Goal: Feedback & Contribution: Submit feedback/report problem

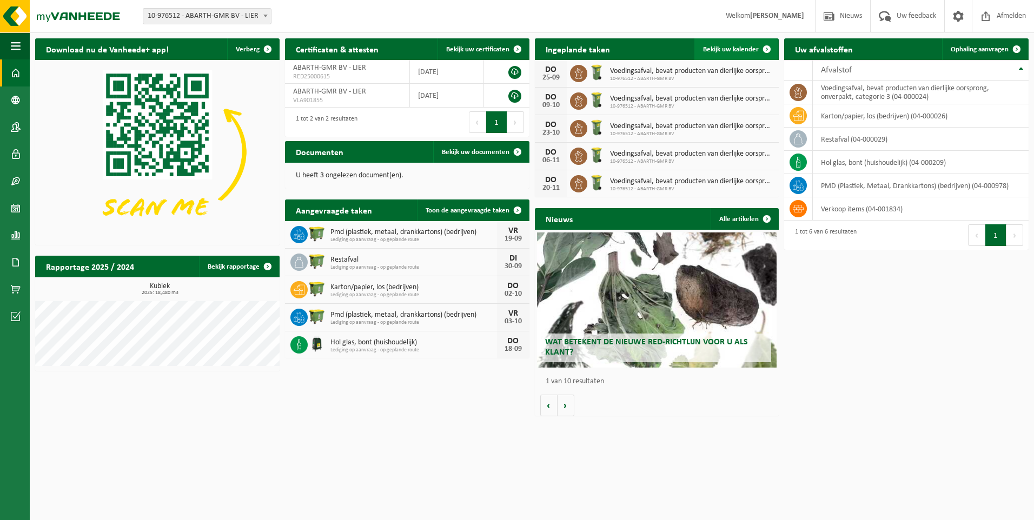
click at [725, 52] on span "Bekijk uw kalender" at bounding box center [731, 49] width 56 height 7
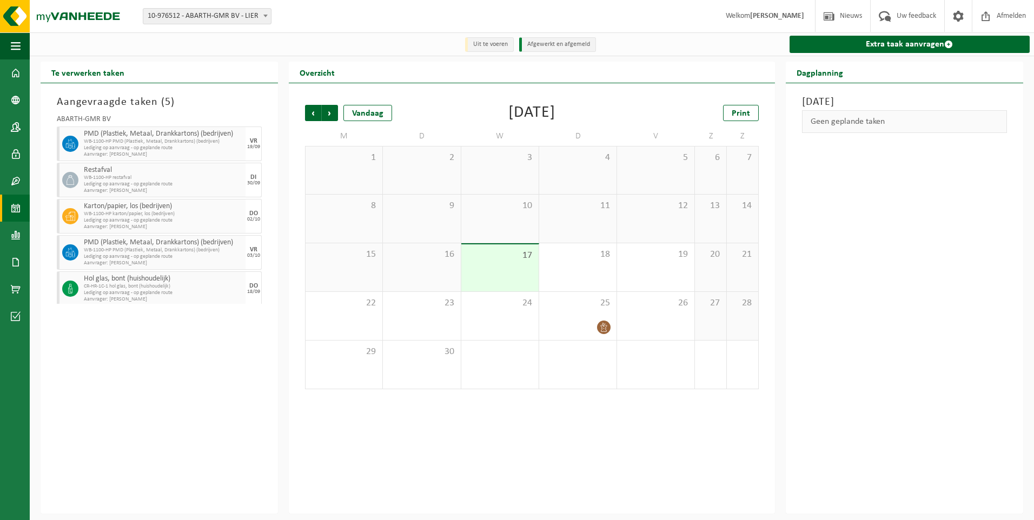
click at [186, 367] on div "Aangevraagde taken ( 5 ) ABARTH-GMR BV PMD (Plastiek, Metaal, Drankkartons) (be…" at bounding box center [159, 298] width 237 height 430
click at [15, 230] on span at bounding box center [16, 235] width 10 height 27
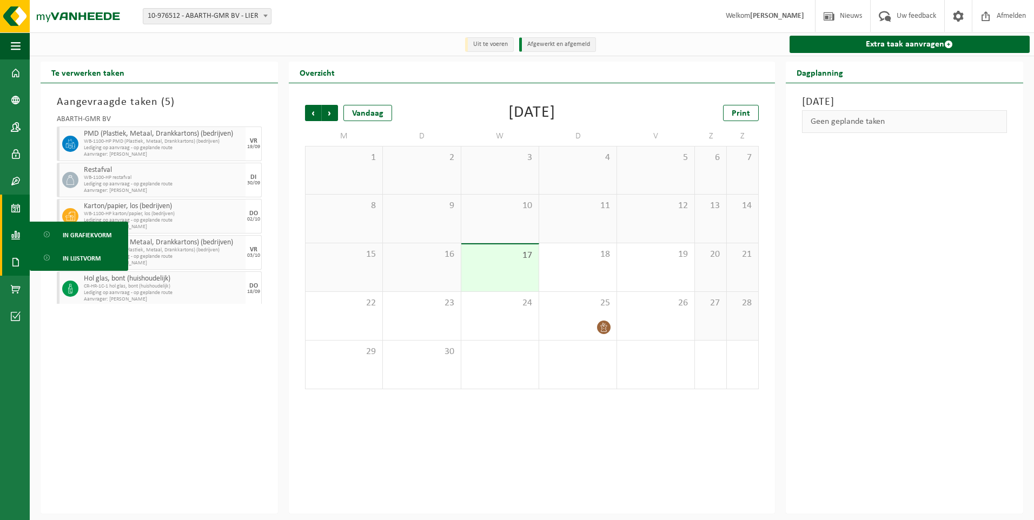
click at [16, 266] on span at bounding box center [16, 262] width 10 height 27
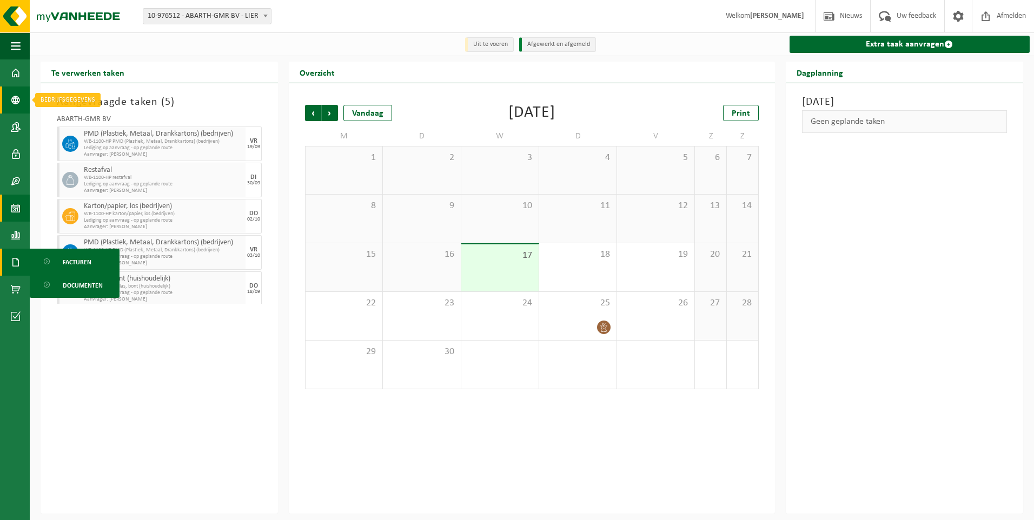
click at [19, 102] on span at bounding box center [16, 99] width 10 height 27
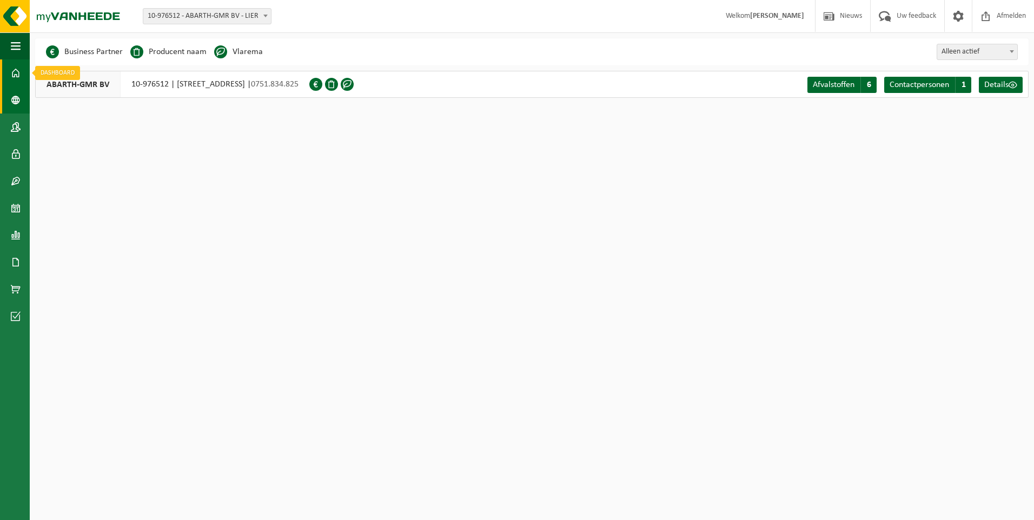
click at [16, 79] on span at bounding box center [16, 72] width 10 height 27
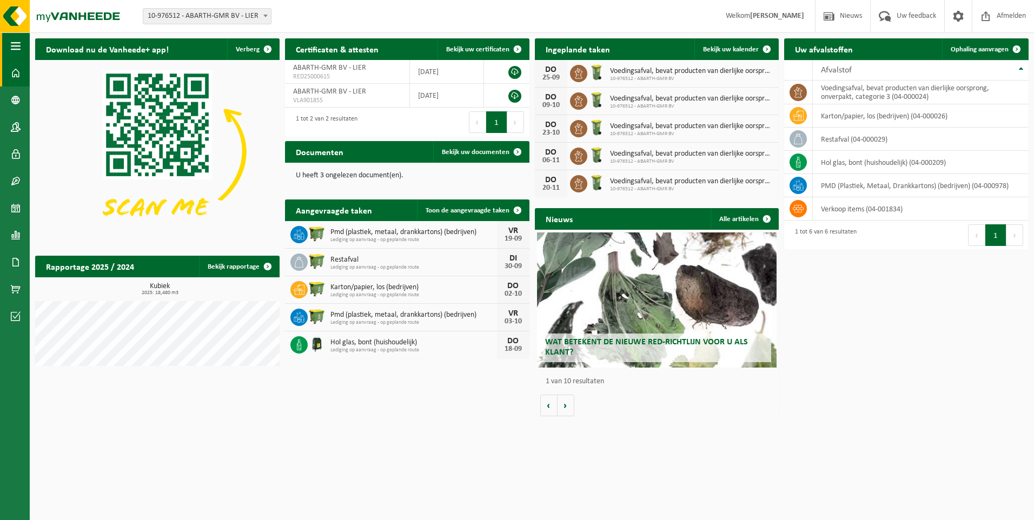
click at [10, 45] on button "Navigatie" at bounding box center [15, 45] width 30 height 27
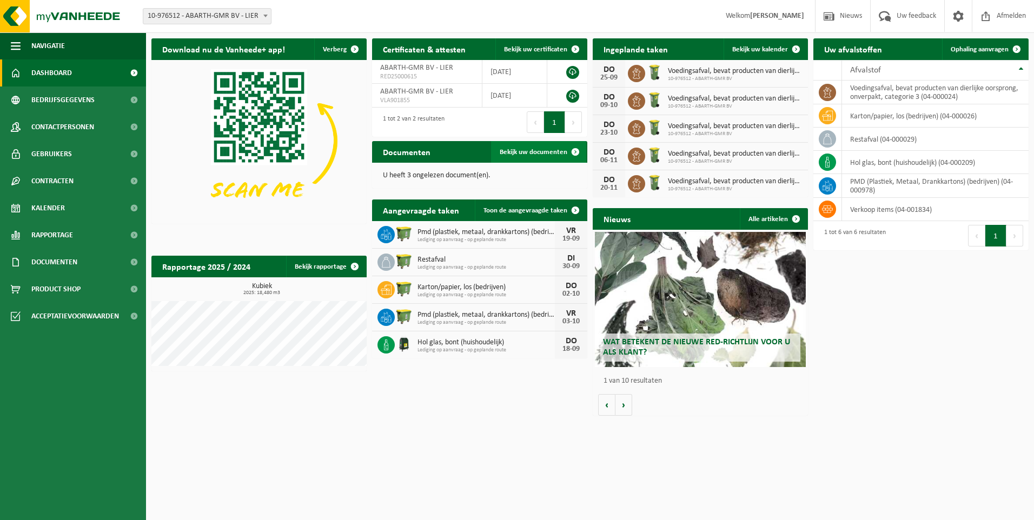
click at [532, 150] on span "Bekijk uw documenten" at bounding box center [533, 152] width 68 height 7
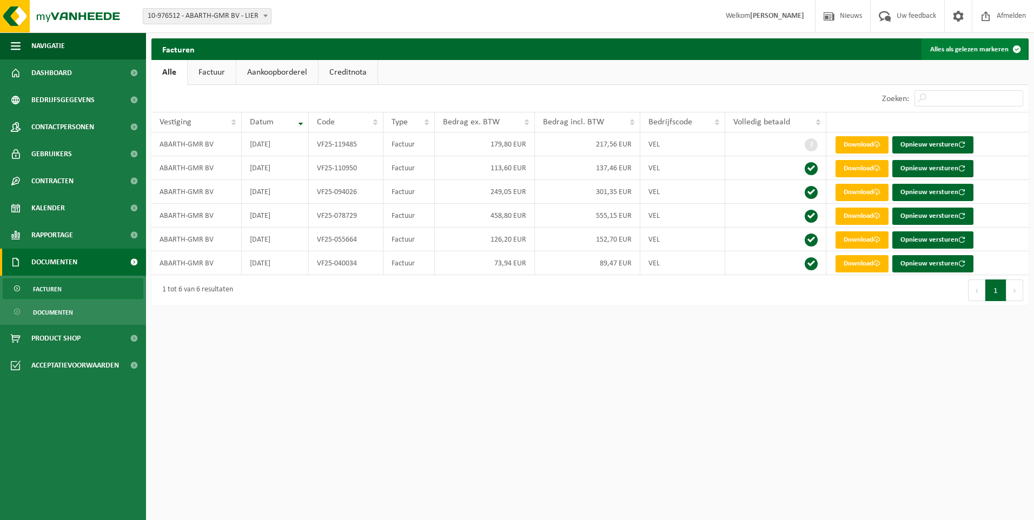
click at [994, 50] on button "Alles als gelezen markeren" at bounding box center [974, 49] width 106 height 22
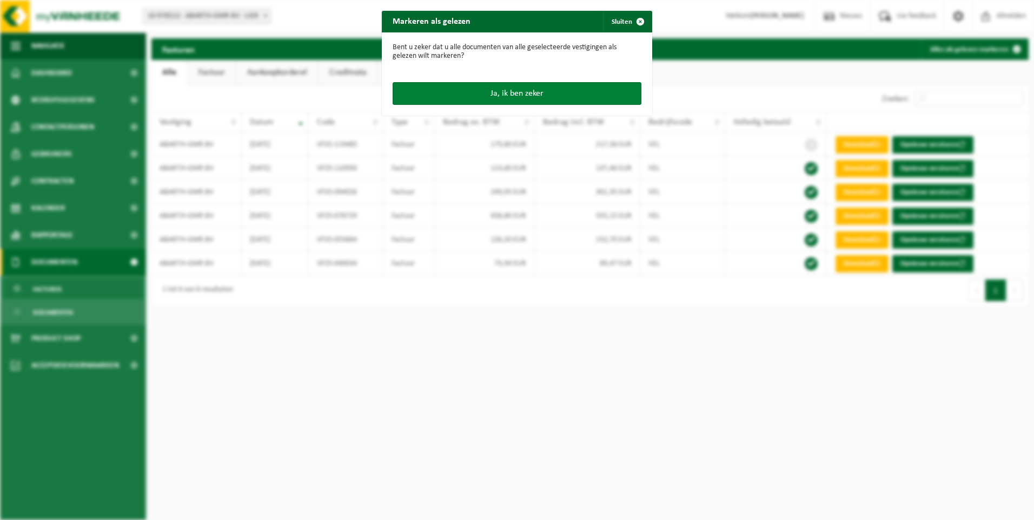
click at [499, 95] on button "Ja, ik ben zeker" at bounding box center [516, 93] width 249 height 23
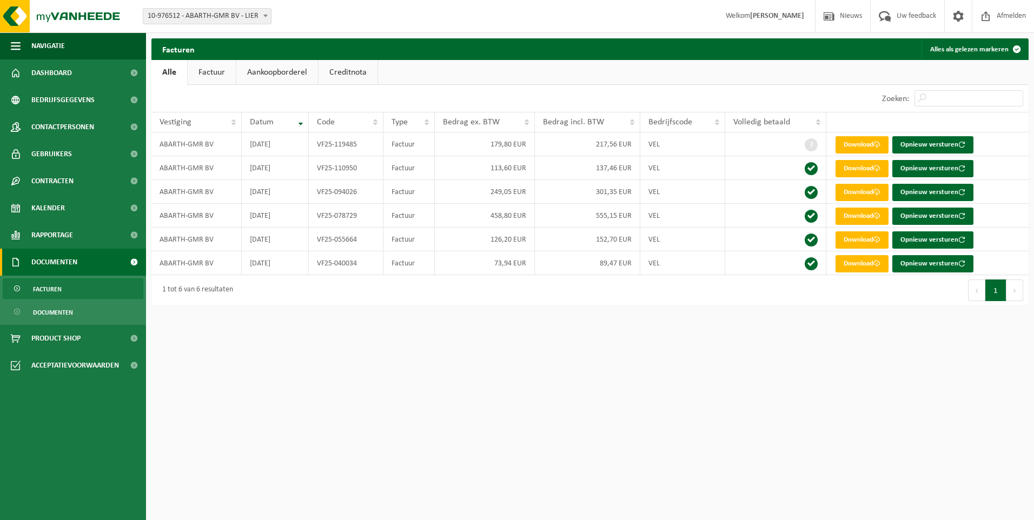
click at [218, 76] on link "Factuur" at bounding box center [212, 72] width 48 height 25
click at [275, 73] on link "Aankoopborderel" at bounding box center [278, 72] width 82 height 25
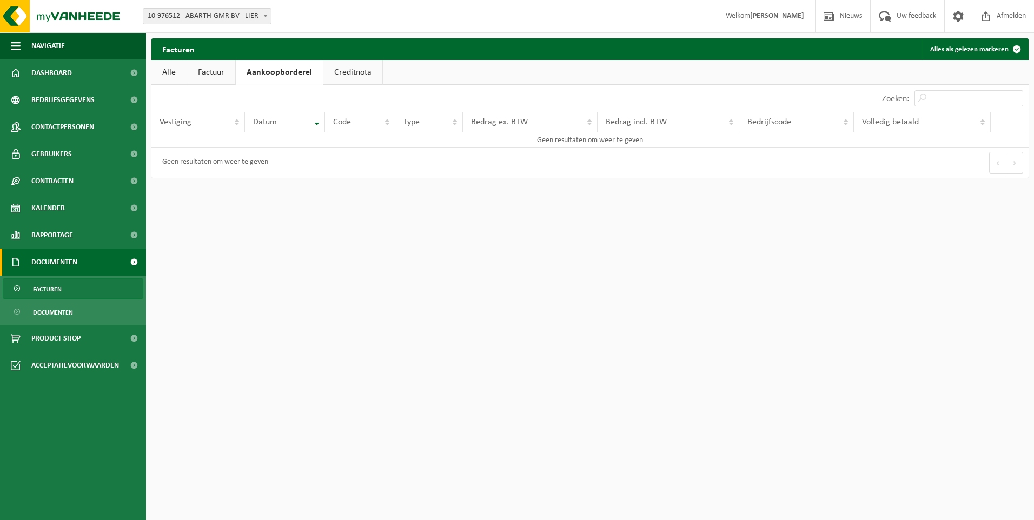
click at [362, 72] on link "Creditnota" at bounding box center [352, 72] width 59 height 25
click at [163, 77] on link "Alle" at bounding box center [168, 72] width 35 height 25
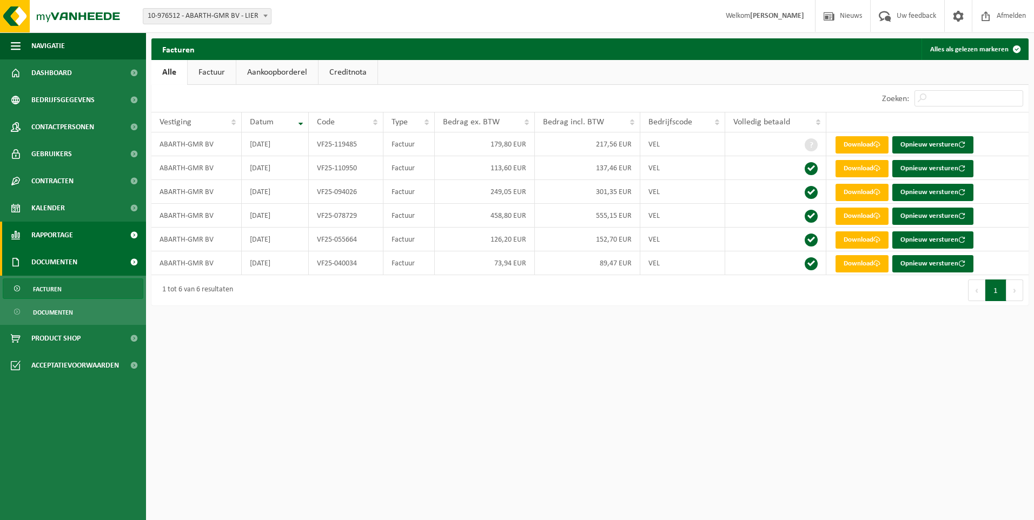
click at [41, 234] on span "Rapportage" at bounding box center [52, 235] width 42 height 27
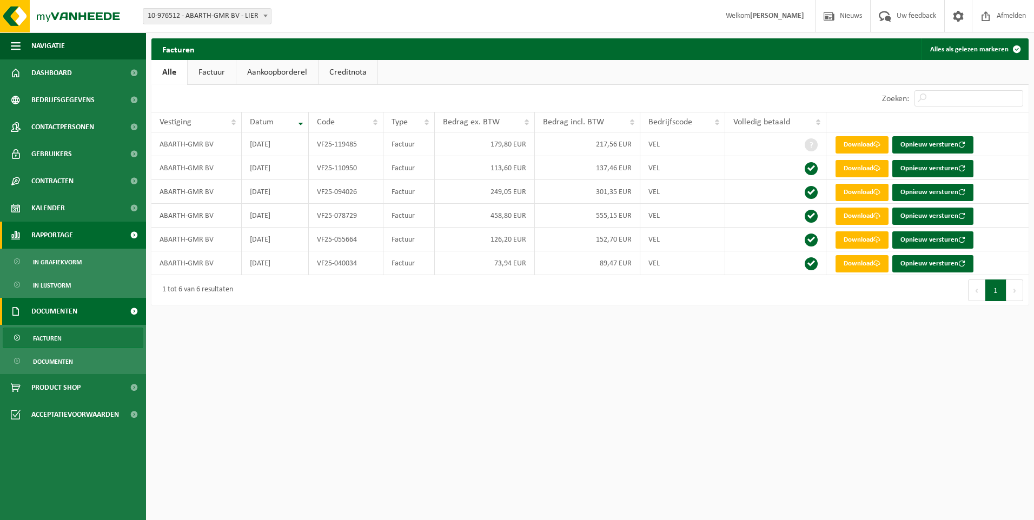
click at [46, 232] on span "Rapportage" at bounding box center [52, 235] width 42 height 27
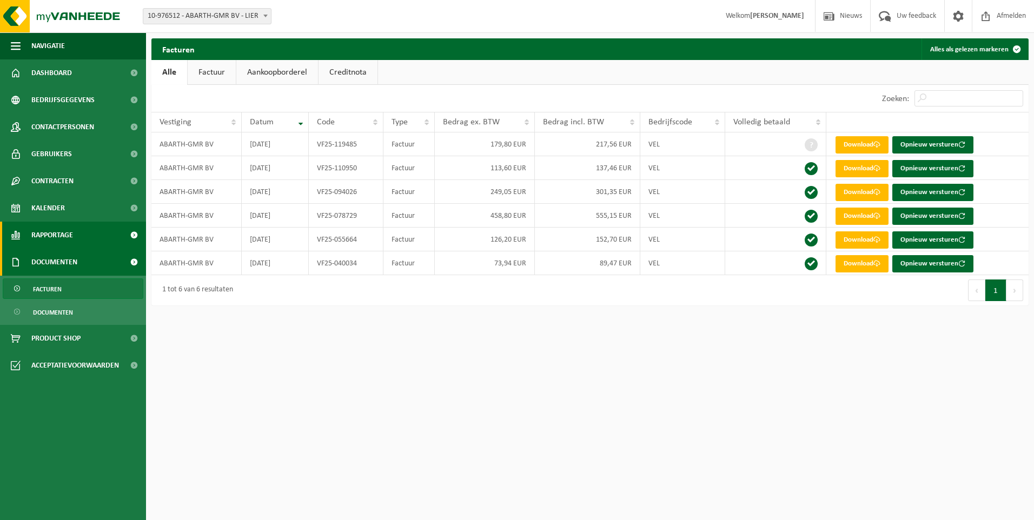
click at [46, 232] on span "Rapportage" at bounding box center [52, 235] width 42 height 27
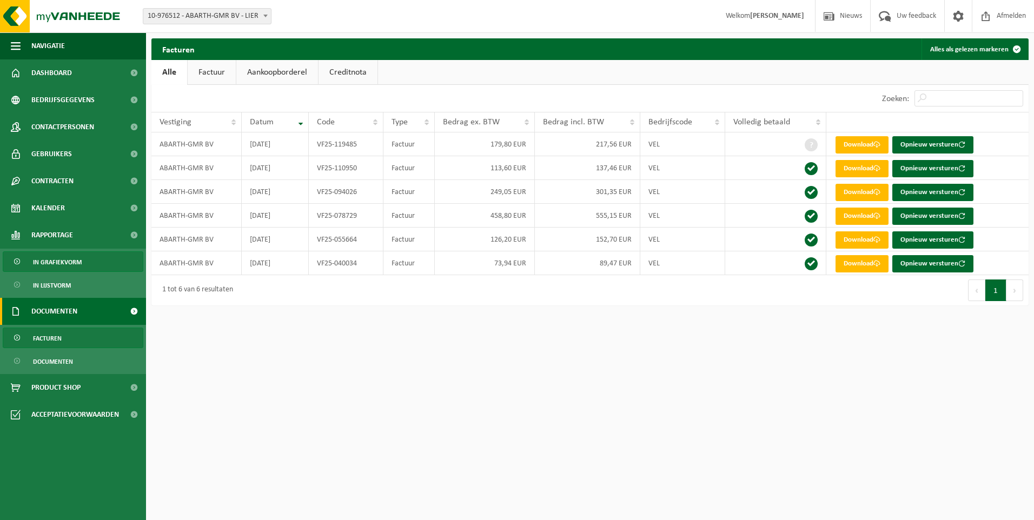
click at [57, 261] on span "In grafiekvorm" at bounding box center [57, 262] width 49 height 21
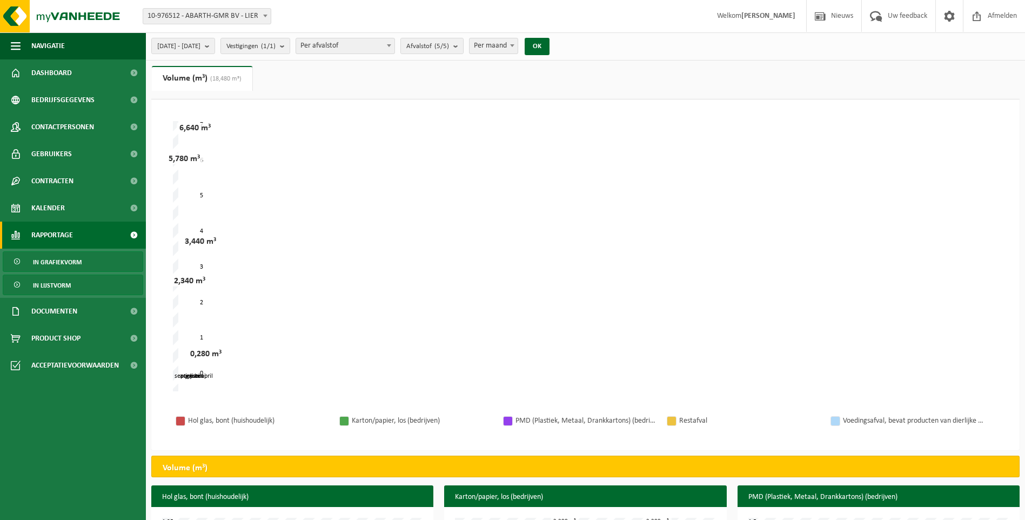
click at [58, 284] on span "In lijstvorm" at bounding box center [52, 285] width 38 height 21
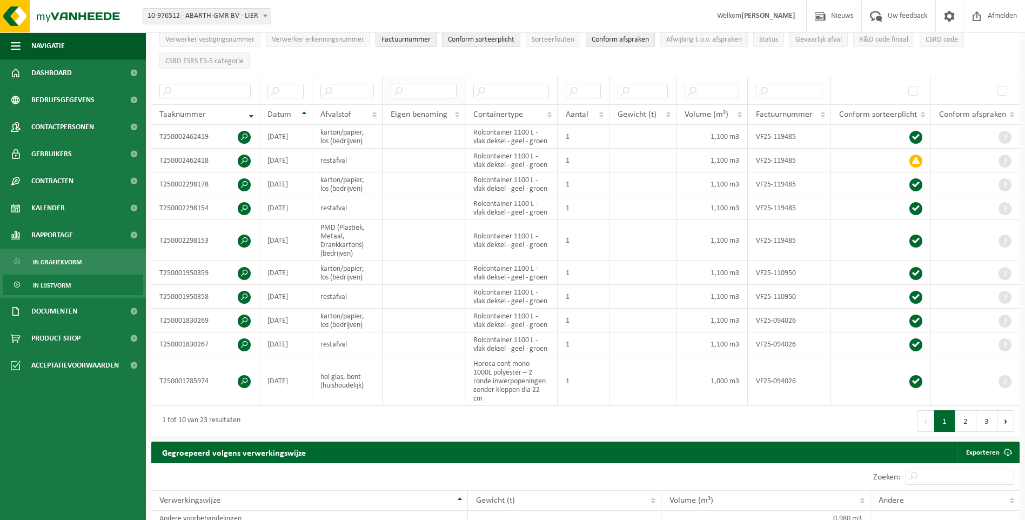
scroll to position [162, 0]
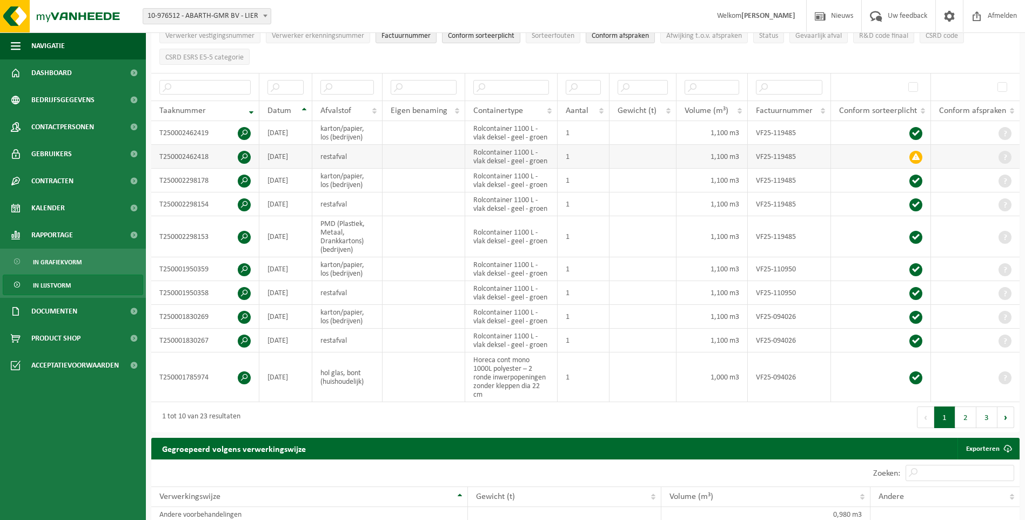
click at [917, 155] on span at bounding box center [916, 157] width 13 height 13
click at [298, 157] on td "2025-08-26" at bounding box center [285, 157] width 53 height 24
click at [915, 152] on span at bounding box center [916, 157] width 13 height 13
click at [1008, 156] on span at bounding box center [1005, 157] width 13 height 13
click at [916, 151] on span at bounding box center [916, 157] width 13 height 13
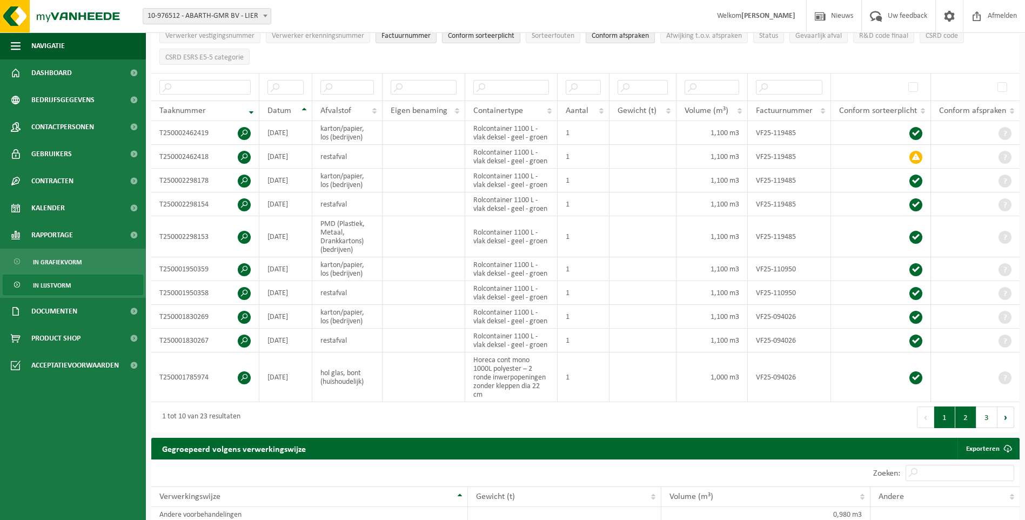
click at [965, 410] on button "2" at bounding box center [966, 417] width 21 height 22
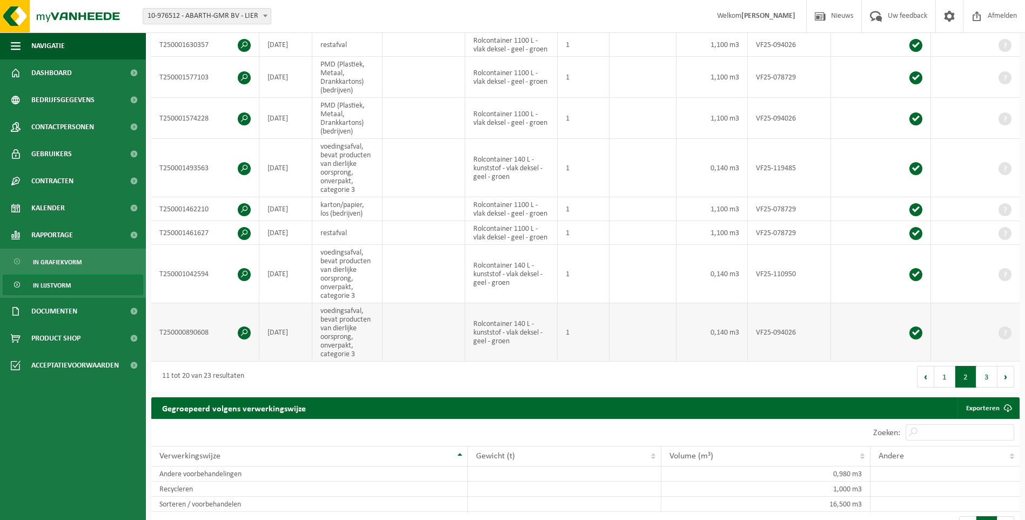
scroll to position [338, 0]
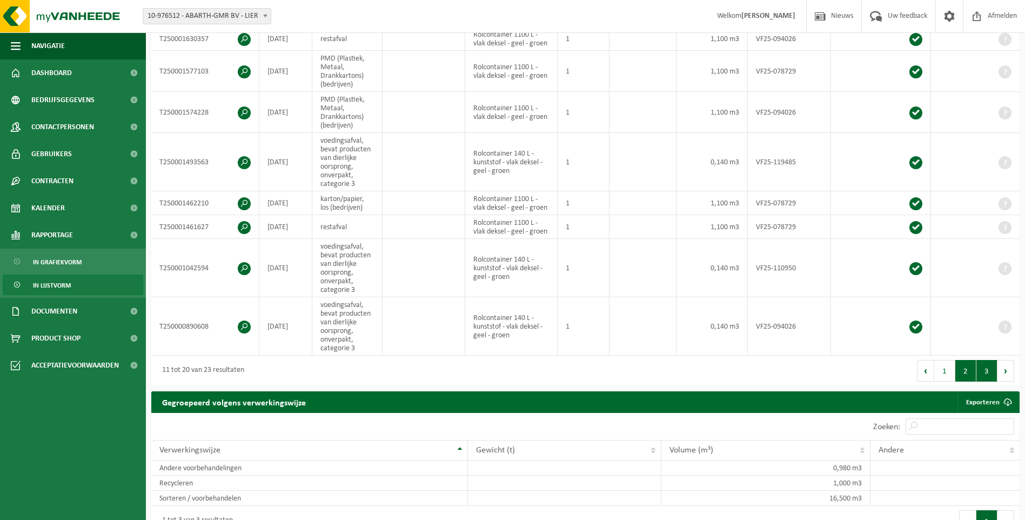
click at [985, 365] on button "3" at bounding box center [987, 371] width 21 height 22
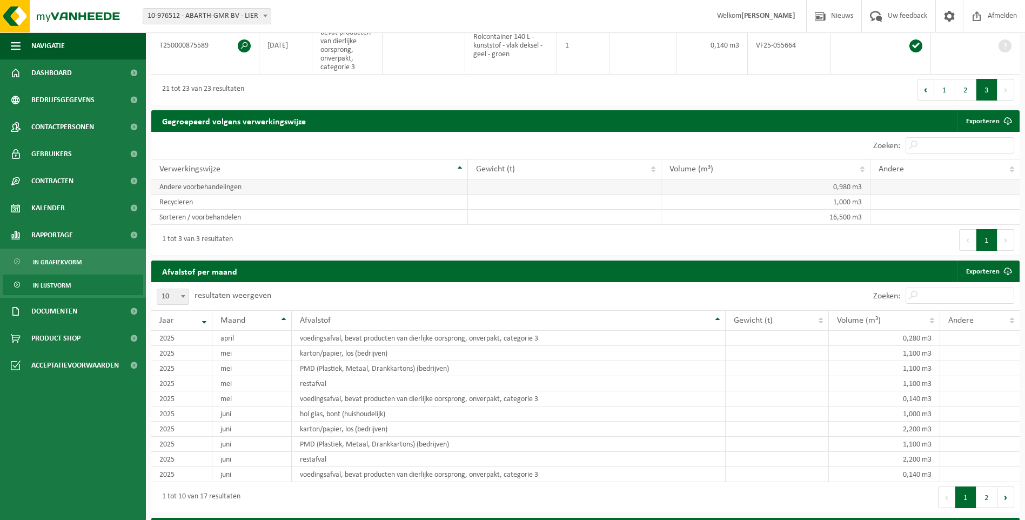
scroll to position [432, 0]
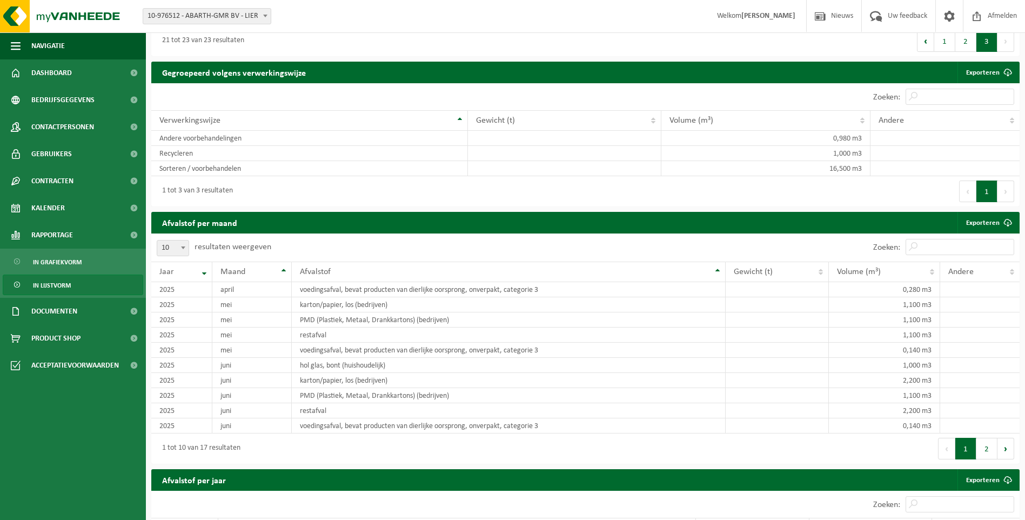
click at [962, 446] on button "1" at bounding box center [966, 449] width 21 height 22
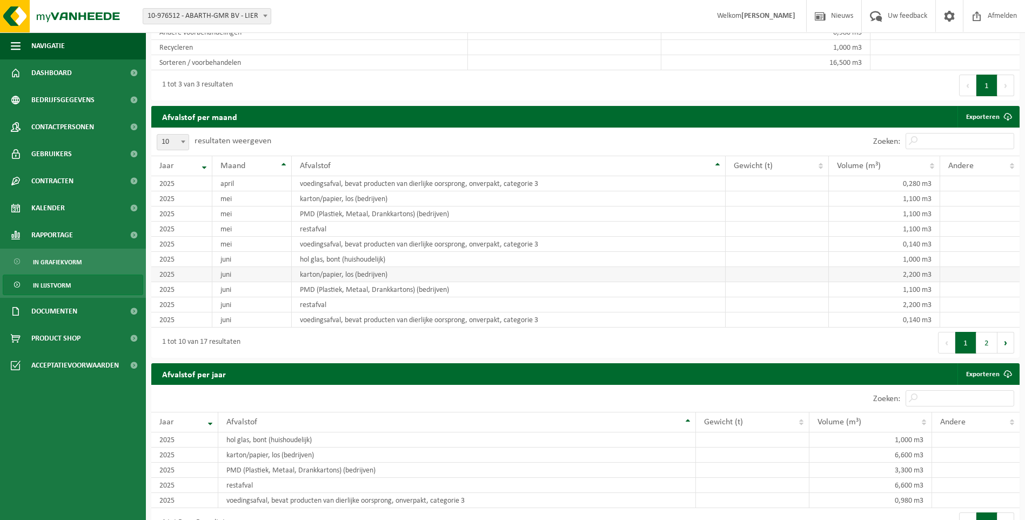
scroll to position [541, 0]
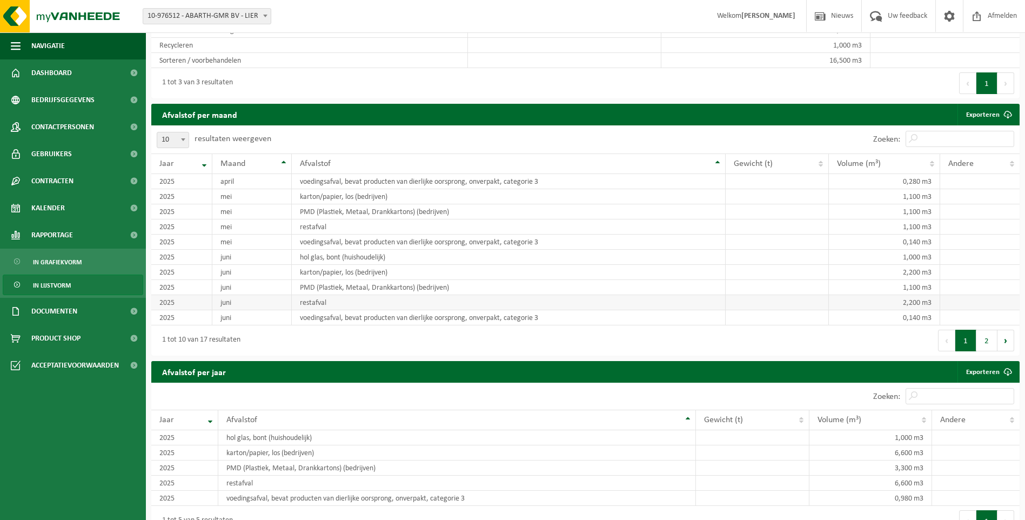
click at [341, 301] on td "restafval" at bounding box center [509, 302] width 434 height 15
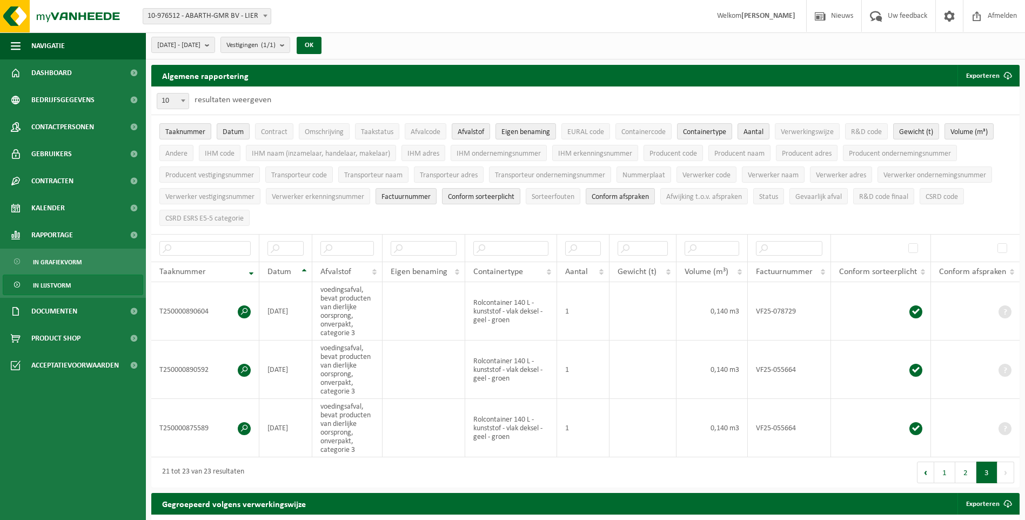
scroll to position [0, 0]
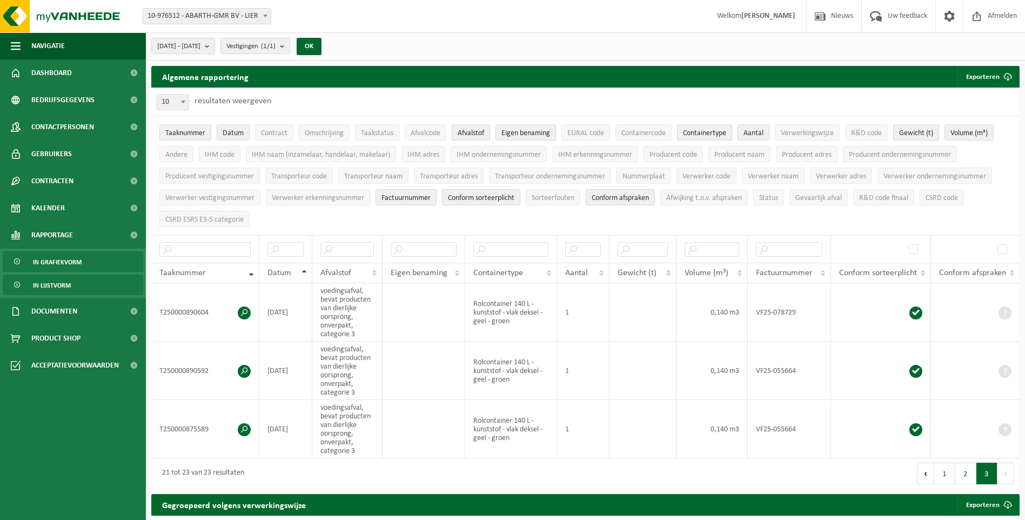
click at [54, 264] on span "In grafiekvorm" at bounding box center [57, 262] width 49 height 21
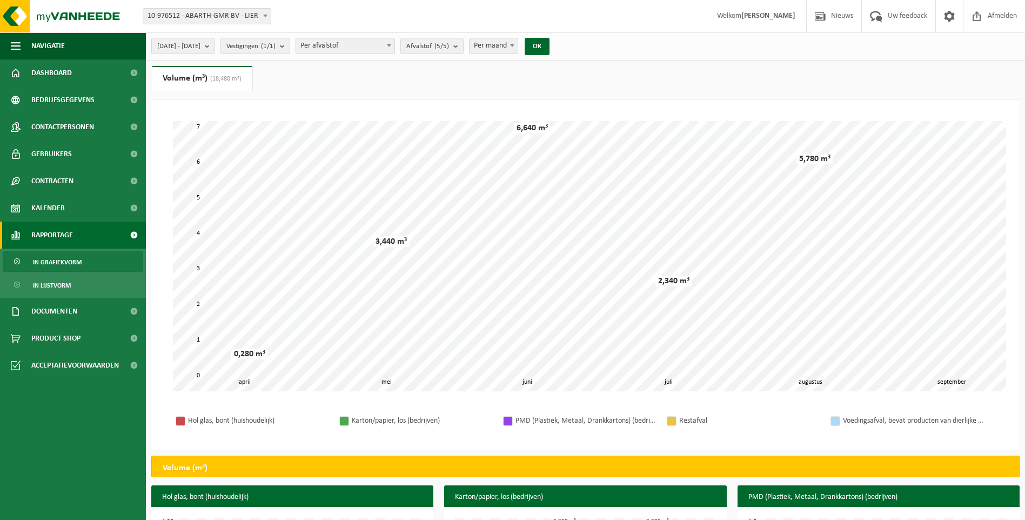
click at [515, 45] on b at bounding box center [512, 45] width 4 height 3
click at [201, 42] on span "[DATE] - [DATE]" at bounding box center [178, 46] width 43 height 16
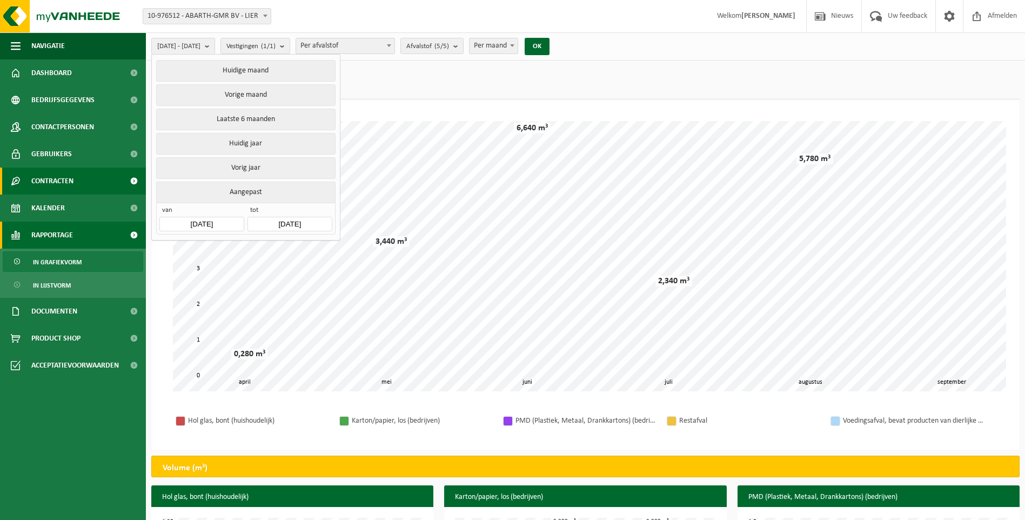
click at [64, 180] on span "Contracten" at bounding box center [52, 181] width 42 height 27
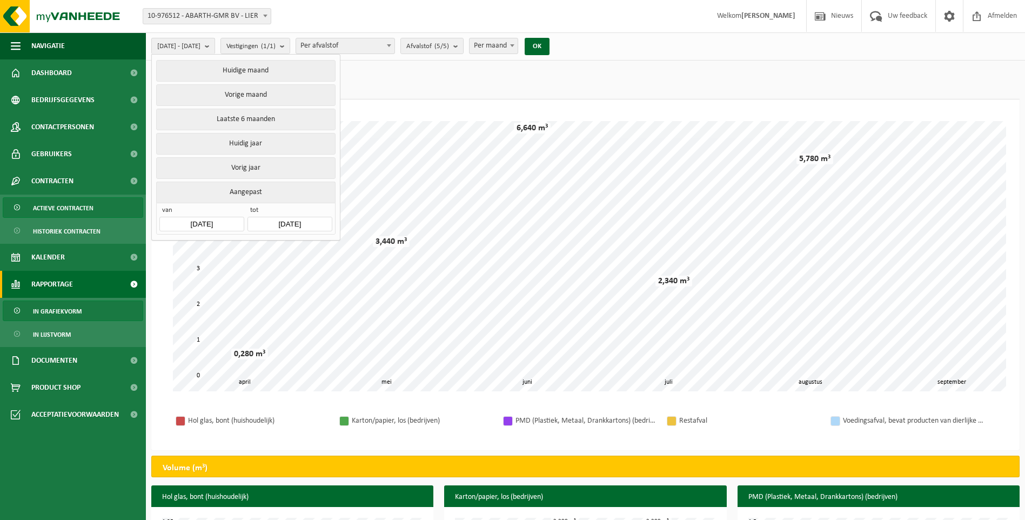
click at [67, 205] on span "Actieve contracten" at bounding box center [63, 208] width 61 height 21
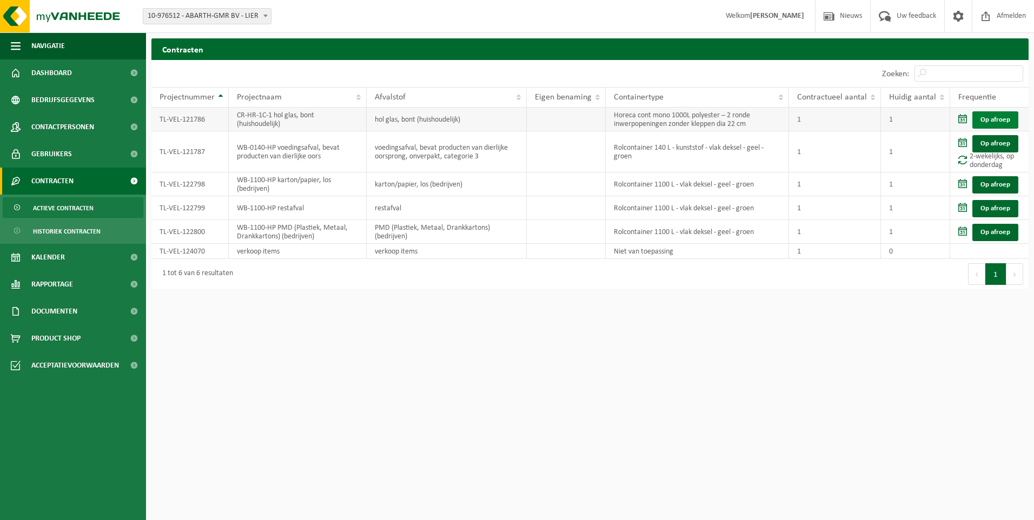
click at [993, 119] on link "Op afroep" at bounding box center [995, 119] width 46 height 17
click at [983, 157] on td "Op afroep 2-wekelijks, op donderdag" at bounding box center [989, 151] width 78 height 41
click at [964, 230] on span at bounding box center [962, 230] width 9 height 9
click at [986, 229] on link "Op afroep" at bounding box center [995, 232] width 46 height 17
click at [74, 75] on link "Dashboard" at bounding box center [73, 72] width 146 height 27
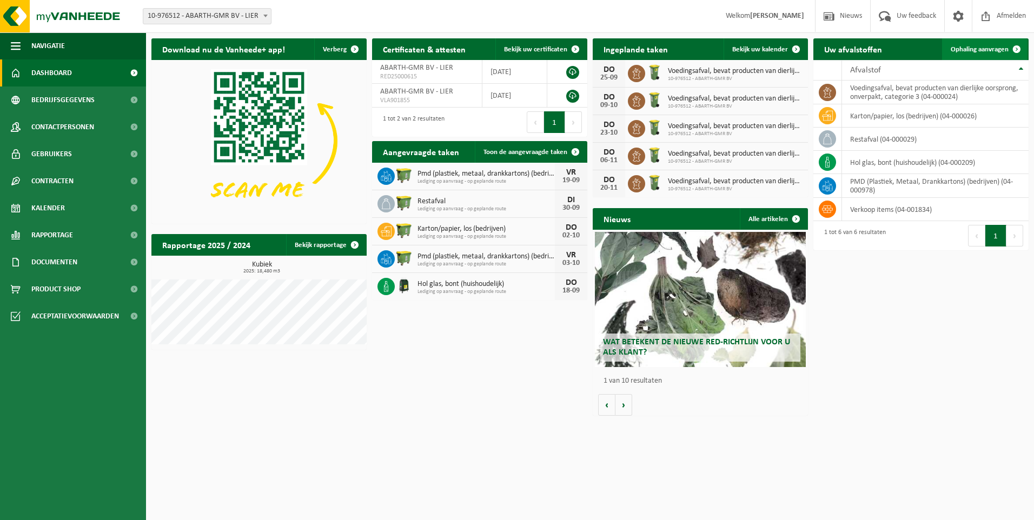
click at [1017, 51] on span at bounding box center [1016, 49] width 22 height 22
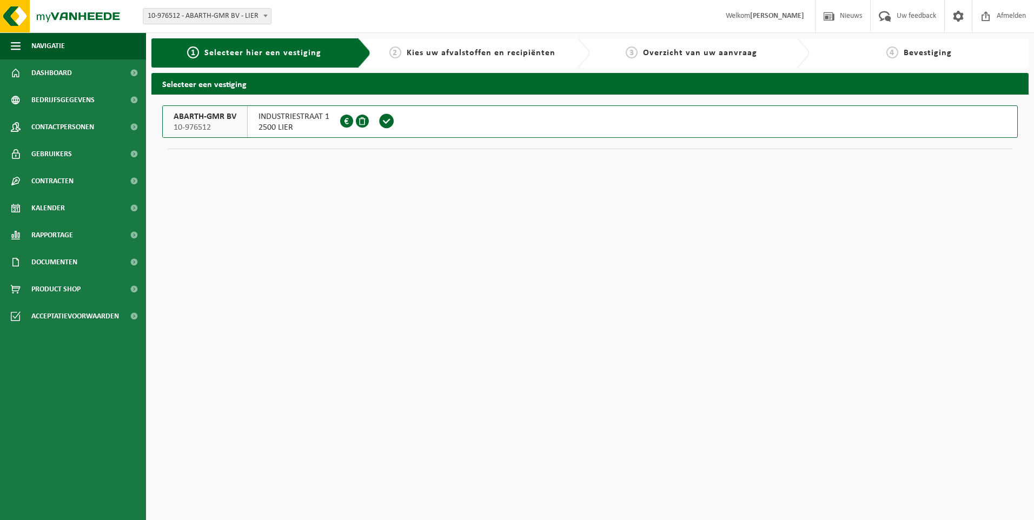
click at [346, 119] on span at bounding box center [346, 121] width 13 height 13
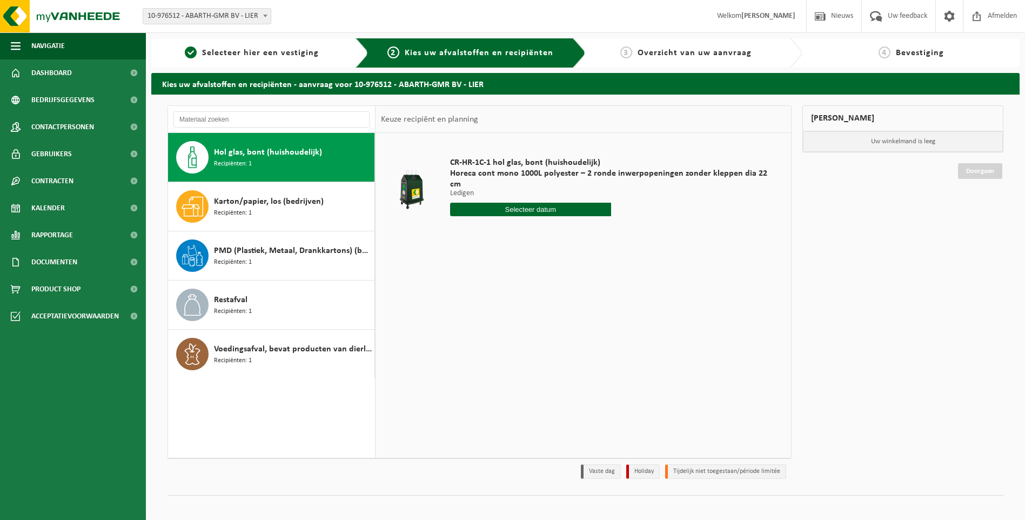
click at [637, 467] on li "Holiday" at bounding box center [644, 471] width 34 height 15
click at [595, 473] on li "Vaste dag" at bounding box center [601, 471] width 40 height 15
click at [547, 203] on input "text" at bounding box center [530, 210] width 161 height 14
click at [956, 16] on span at bounding box center [950, 16] width 16 height 32
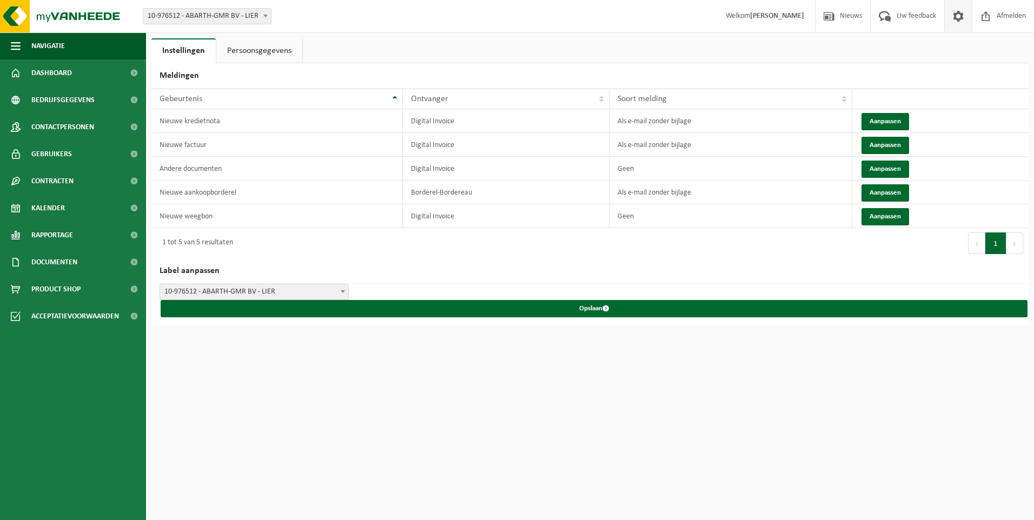
click at [246, 56] on link "Persoonsgegevens" at bounding box center [259, 50] width 86 height 25
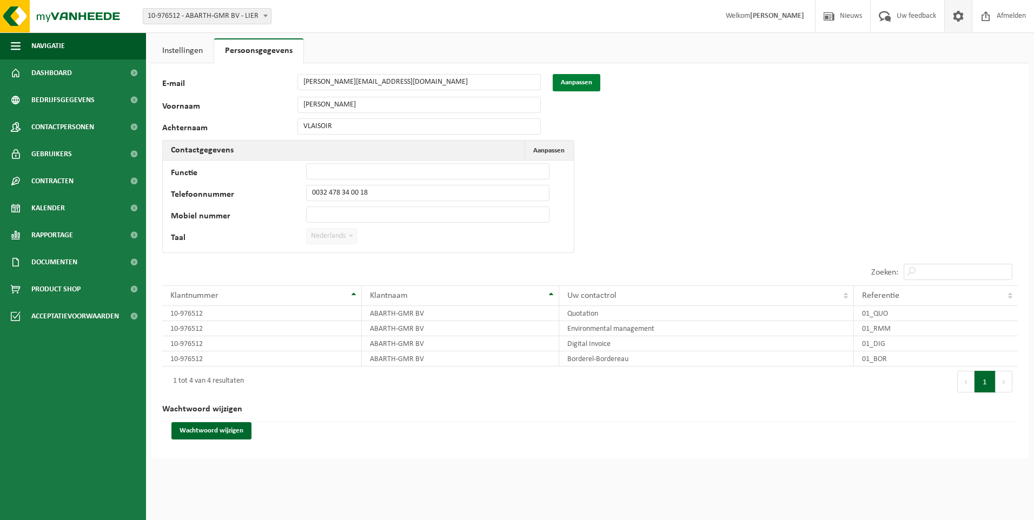
click at [593, 82] on button "Aanpassen" at bounding box center [576, 82] width 48 height 17
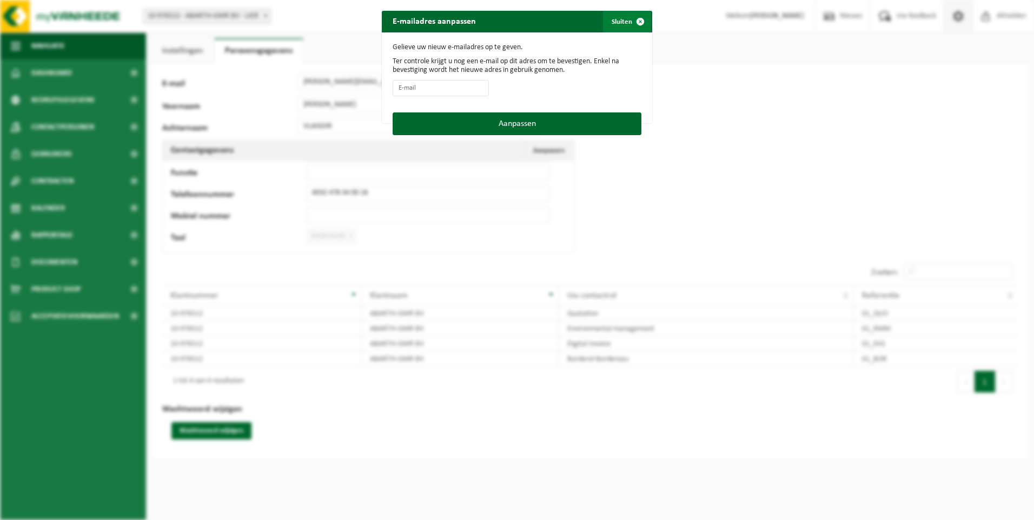
click at [619, 21] on button "Sluiten" at bounding box center [627, 22] width 48 height 22
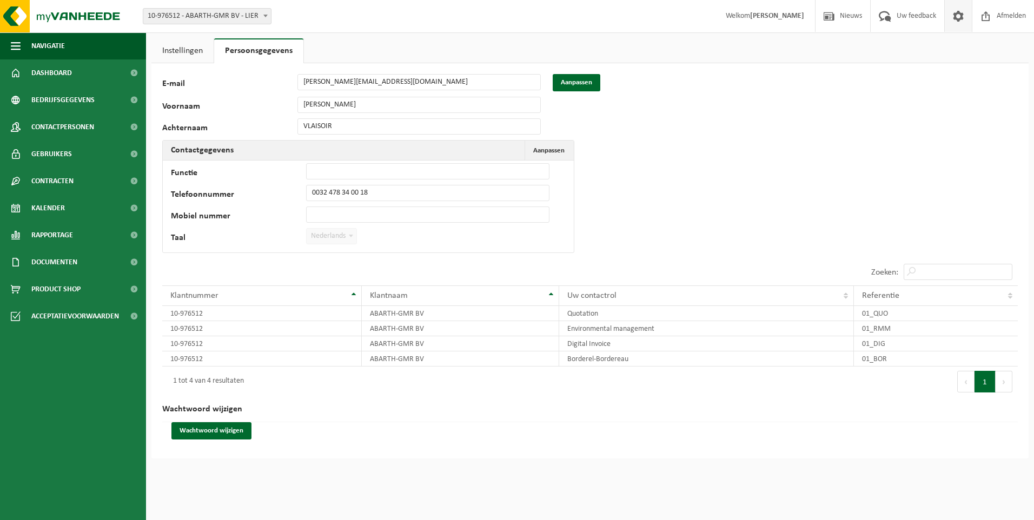
click at [1007, 380] on button "Volgende" at bounding box center [1003, 382] width 17 height 22
click at [902, 19] on span "Uw feedback" at bounding box center [916, 16] width 45 height 32
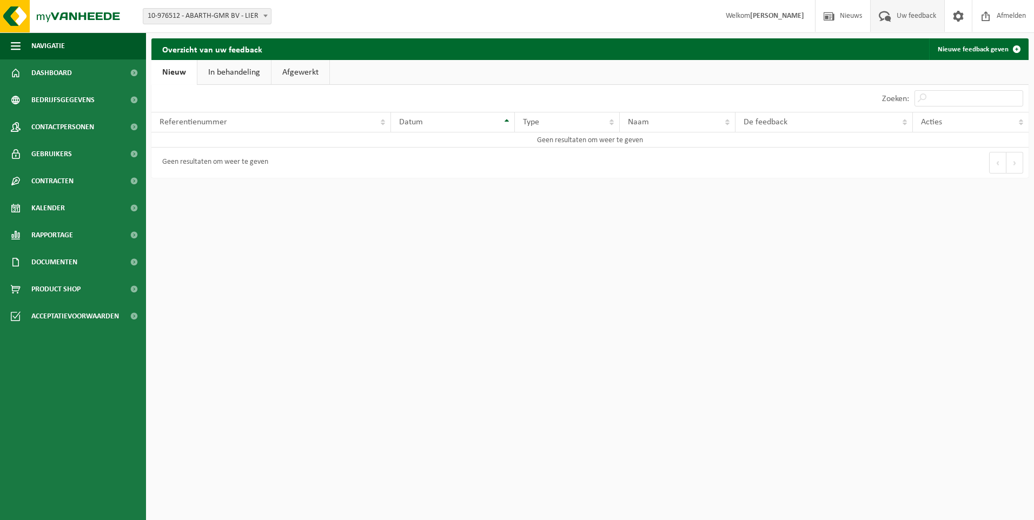
click at [231, 76] on link "In behandeling" at bounding box center [234, 72] width 74 height 25
click at [289, 75] on link "Afgewerkt" at bounding box center [302, 72] width 58 height 25
click at [161, 72] on link "Nieuw" at bounding box center [173, 72] width 44 height 25
click at [1012, 52] on span at bounding box center [1016, 49] width 22 height 22
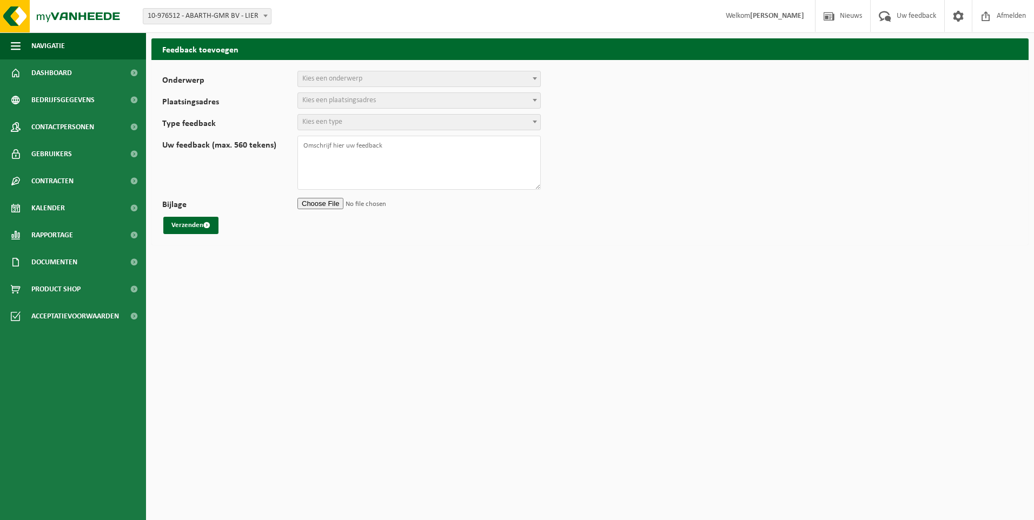
select select
